Goal: Task Accomplishment & Management: Use online tool/utility

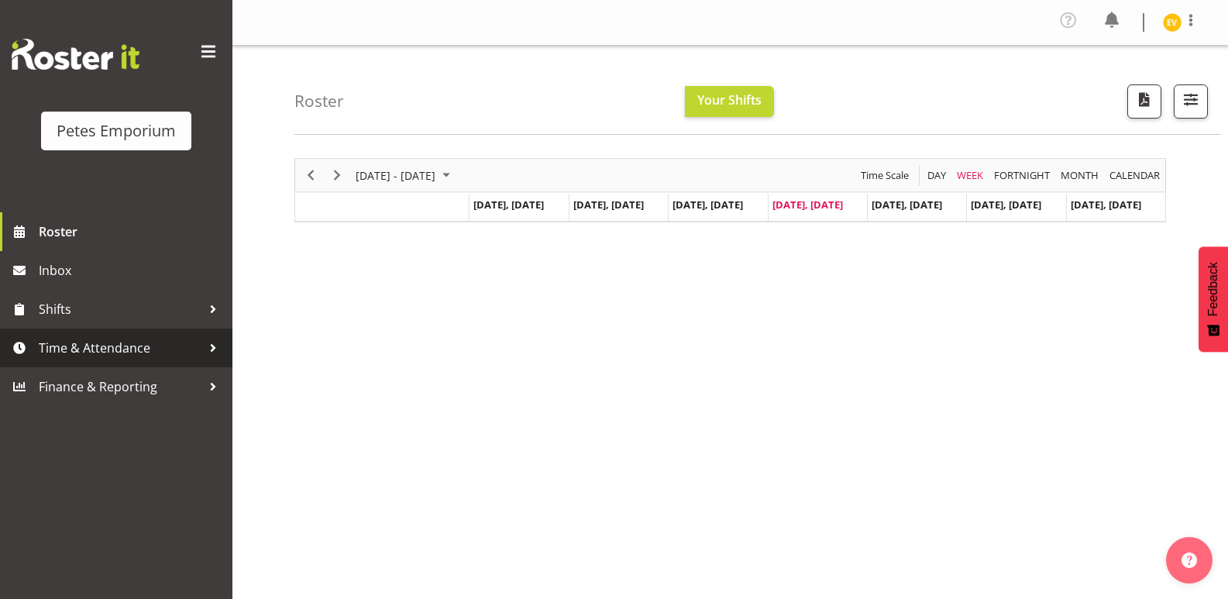
click at [183, 348] on span "Time & Attendance" at bounding box center [120, 347] width 163 height 23
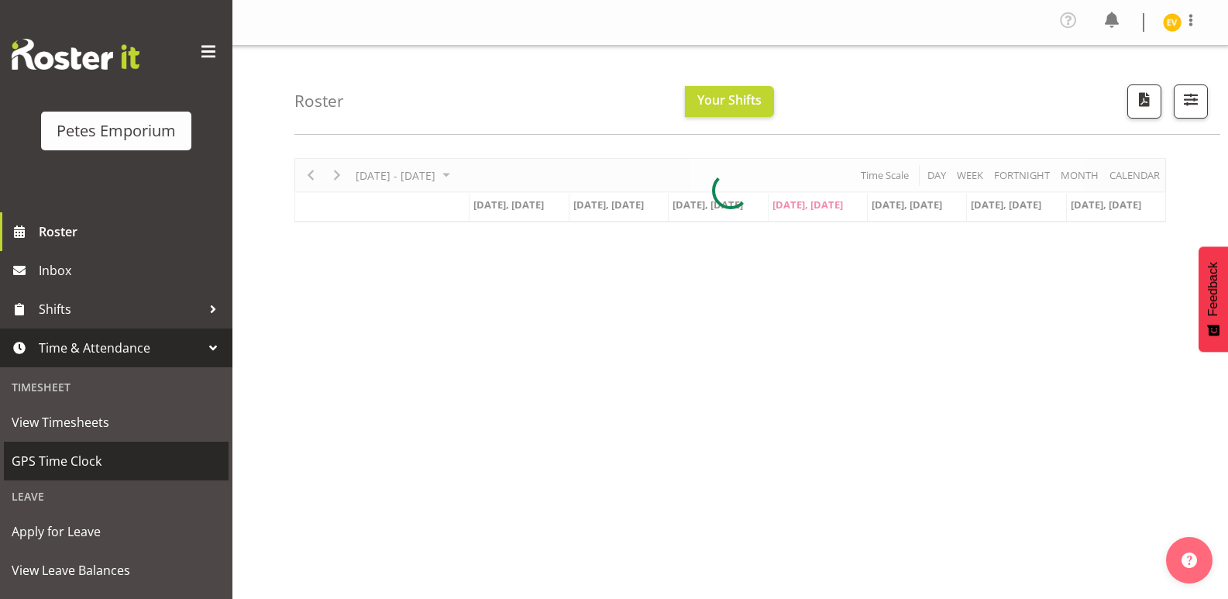
click at [158, 473] on link "GPS Time Clock" at bounding box center [116, 461] width 225 height 39
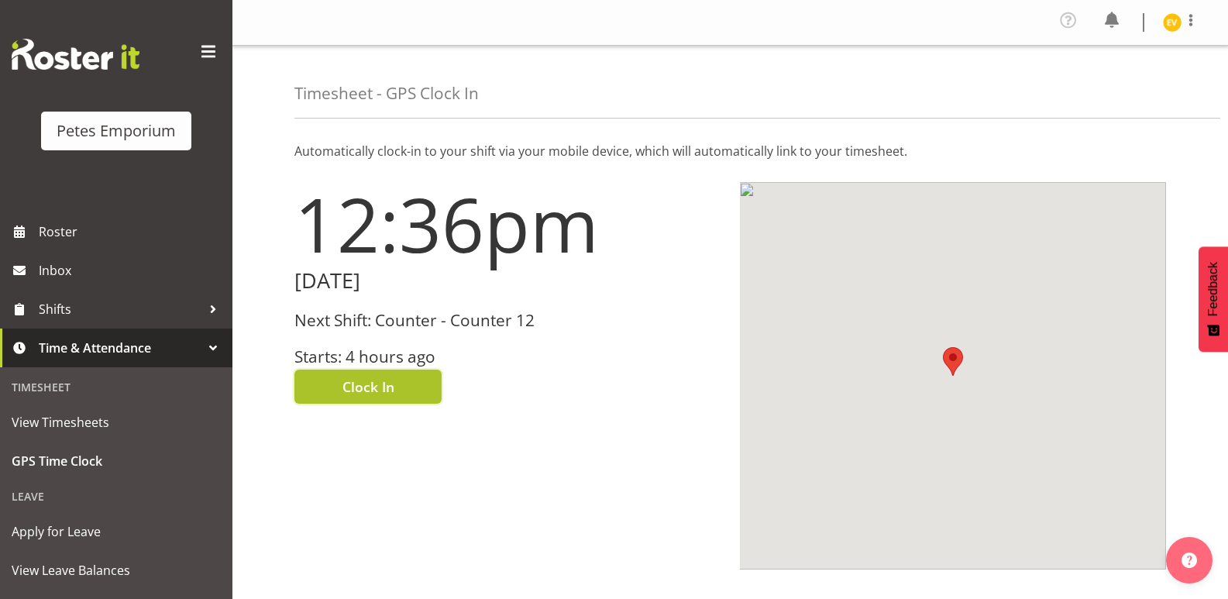
click at [381, 394] on span "Clock In" at bounding box center [369, 387] width 52 height 20
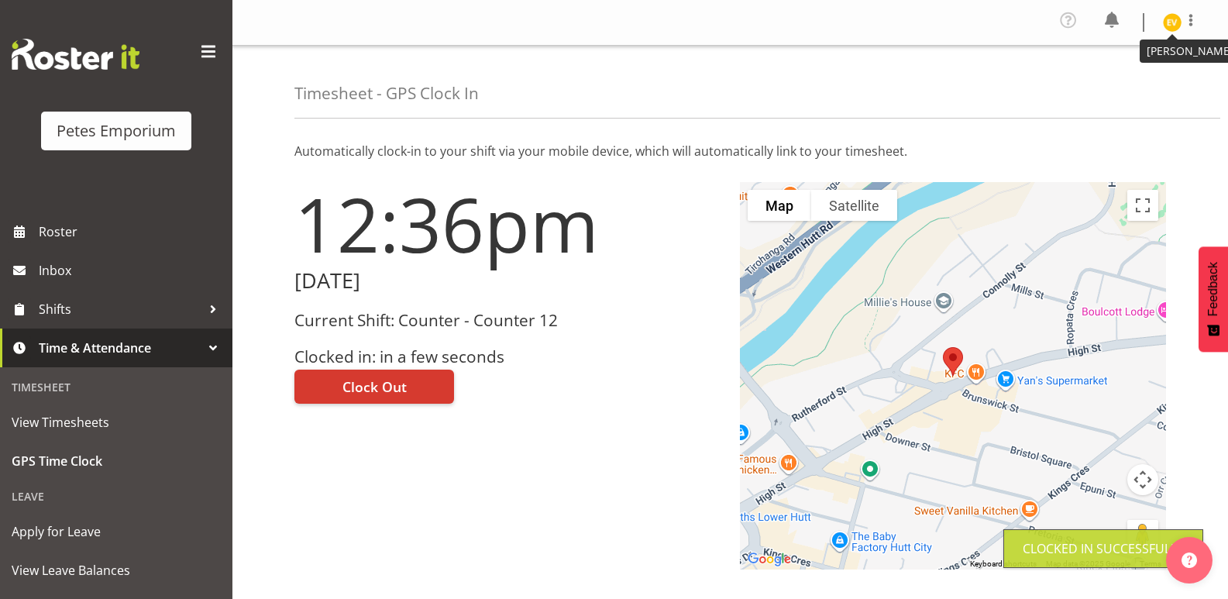
click at [1173, 30] on img at bounding box center [1172, 22] width 19 height 19
click at [1158, 84] on link "Log Out" at bounding box center [1126, 85] width 149 height 28
